Goal: Find specific page/section: Find specific page/section

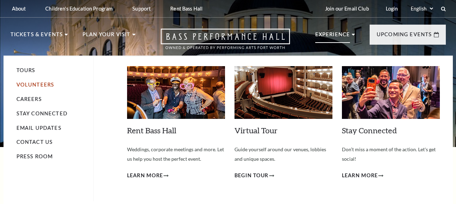
click at [32, 84] on link "Volunteers" at bounding box center [35, 84] width 38 height 6
click at [35, 85] on link "Volunteers" at bounding box center [35, 84] width 38 height 6
click at [44, 85] on link "Volunteers" at bounding box center [35, 84] width 38 height 6
click at [39, 85] on link "Volunteers" at bounding box center [35, 84] width 38 height 6
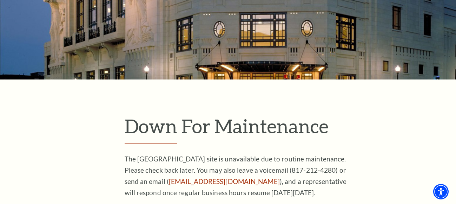
scroll to position [140, 0]
